Goal: Task Accomplishment & Management: Manage account settings

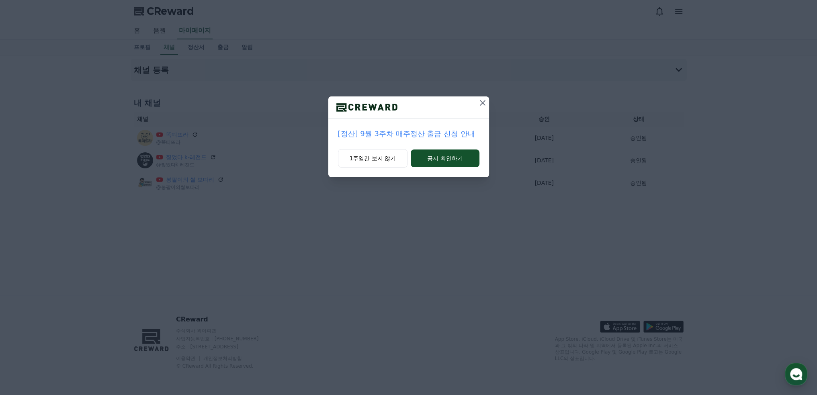
click at [484, 101] on icon at bounding box center [483, 103] width 6 height 6
click at [483, 101] on icon at bounding box center [483, 103] width 10 height 10
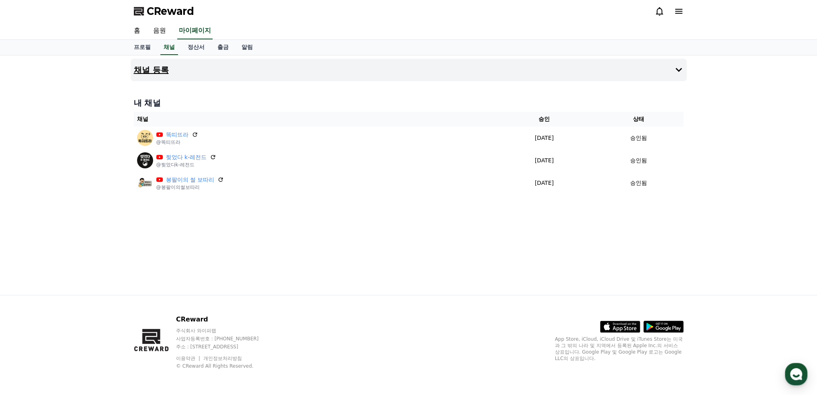
click at [155, 70] on h4 "채널 등록" at bounding box center [151, 70] width 35 height 9
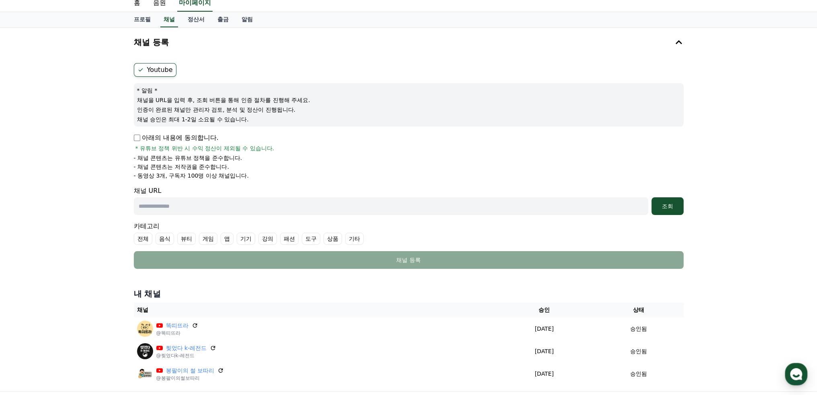
scroll to position [40, 0]
